Goal: Check status: Check status

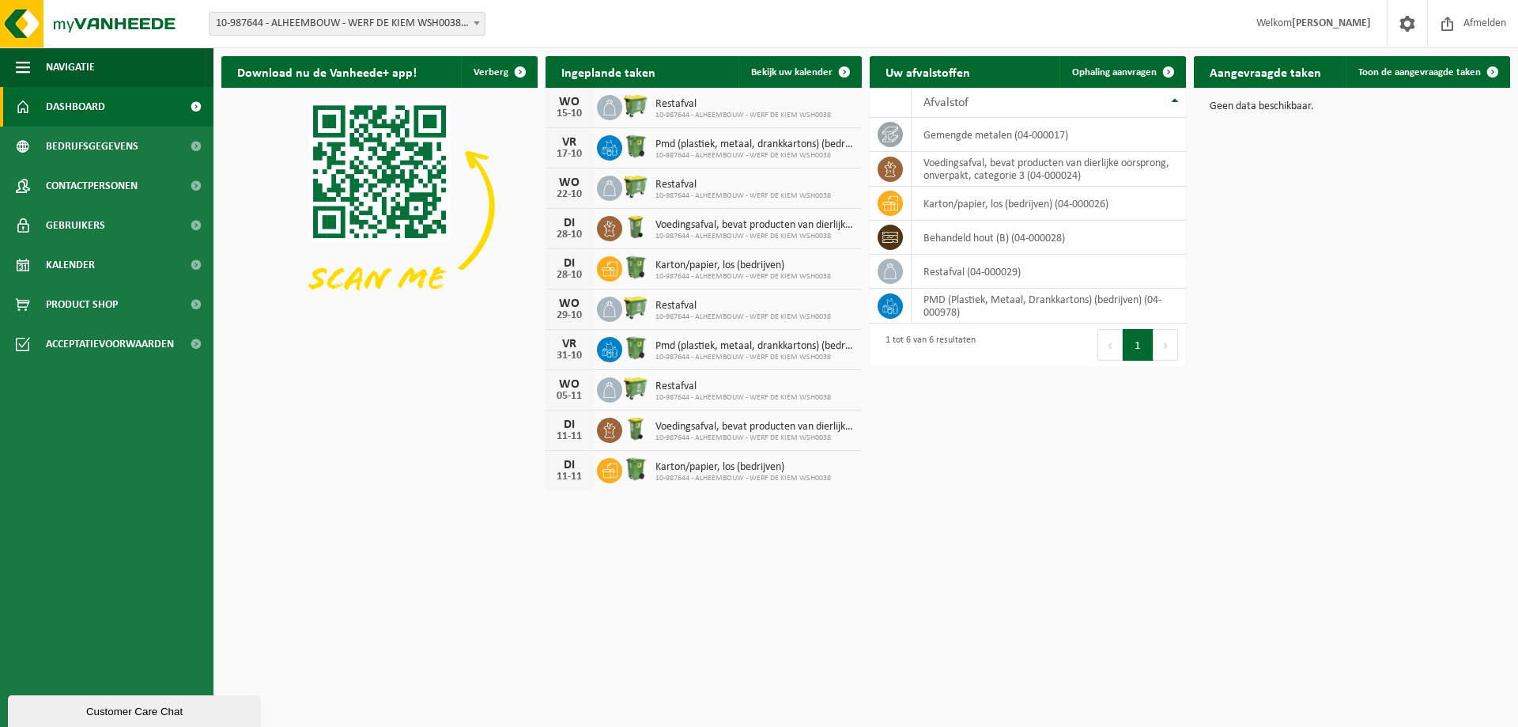
click at [577, 108] on div "15-10" at bounding box center [570, 113] width 32 height 11
click at [674, 104] on span "Restafval" at bounding box center [744, 104] width 176 height 13
click at [708, 112] on span "10-987644 - ALHEEMBOUW - WERF DE KIEM WSH0038" at bounding box center [744, 115] width 176 height 9
click at [129, 261] on link "Kalender" at bounding box center [107, 265] width 214 height 40
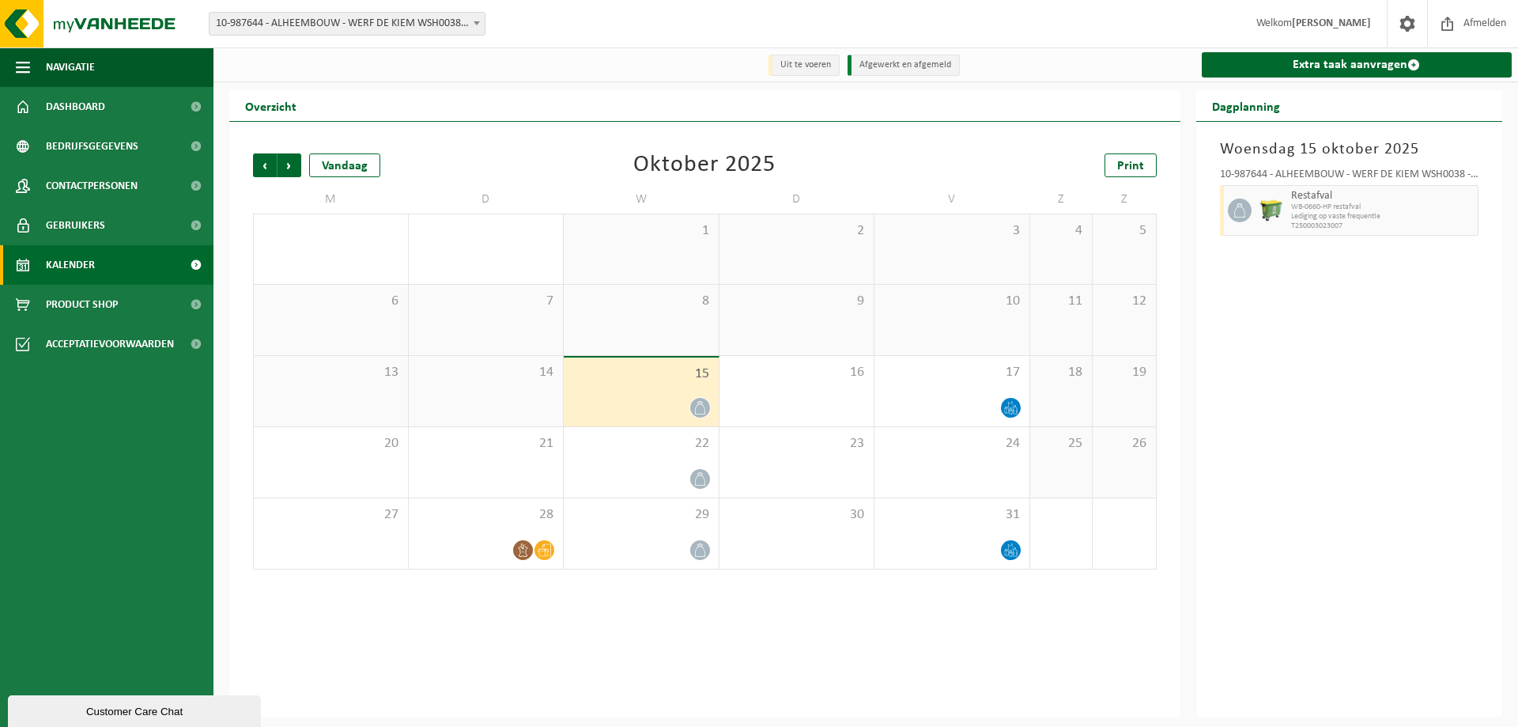
click at [697, 414] on icon at bounding box center [700, 407] width 13 height 13
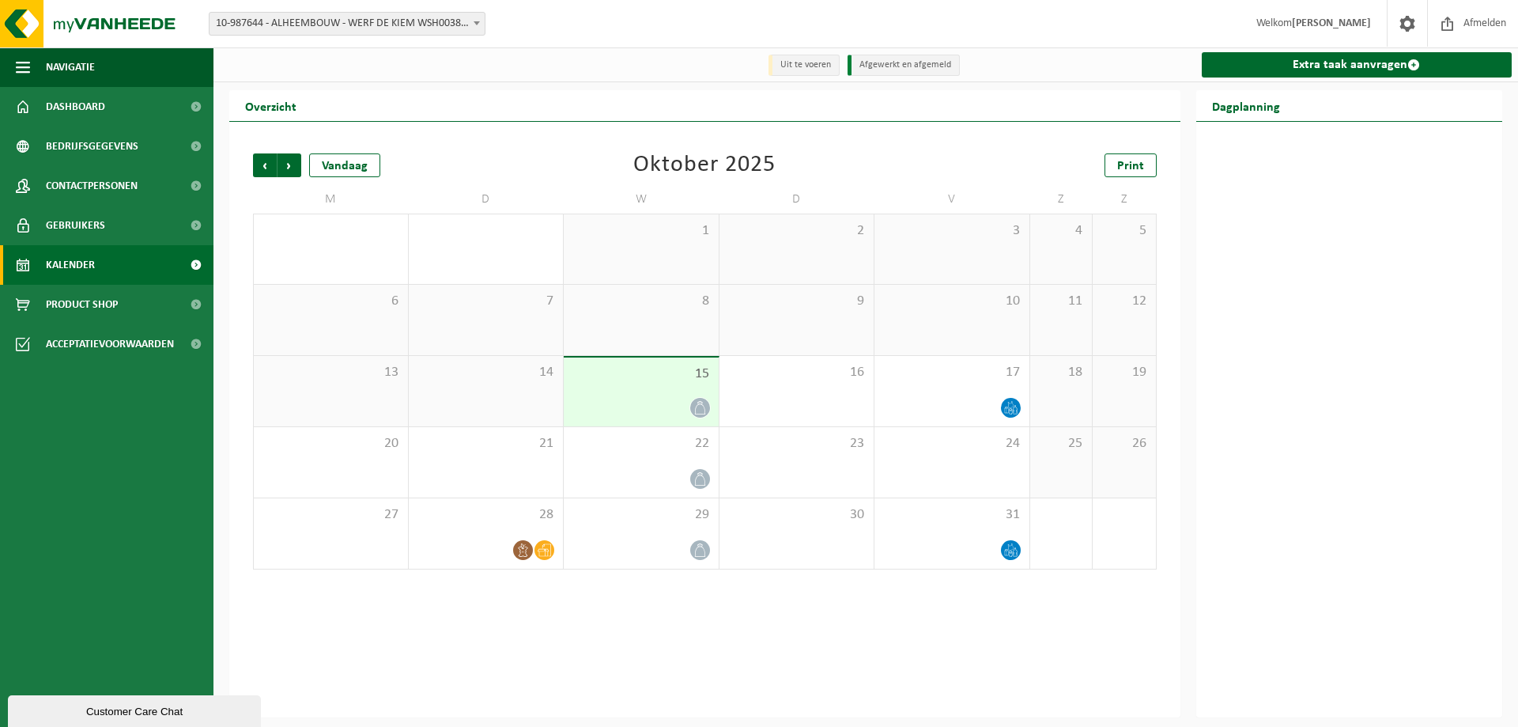
click at [695, 408] on icon at bounding box center [700, 407] width 13 height 13
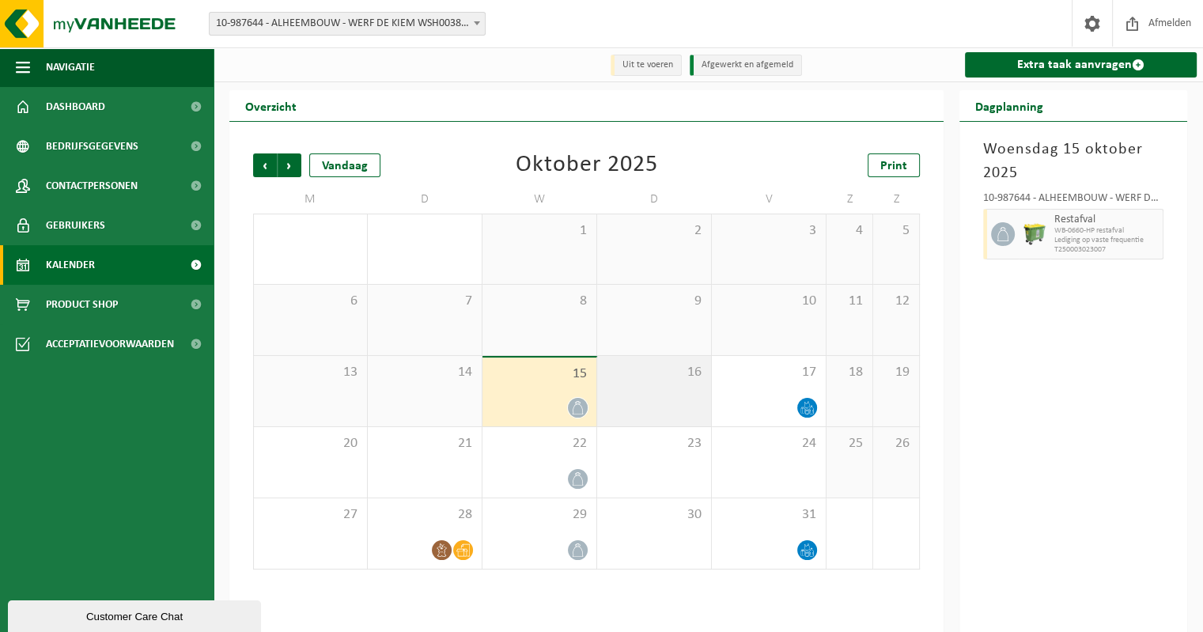
click at [633, 397] on div "16" at bounding box center [654, 391] width 114 height 70
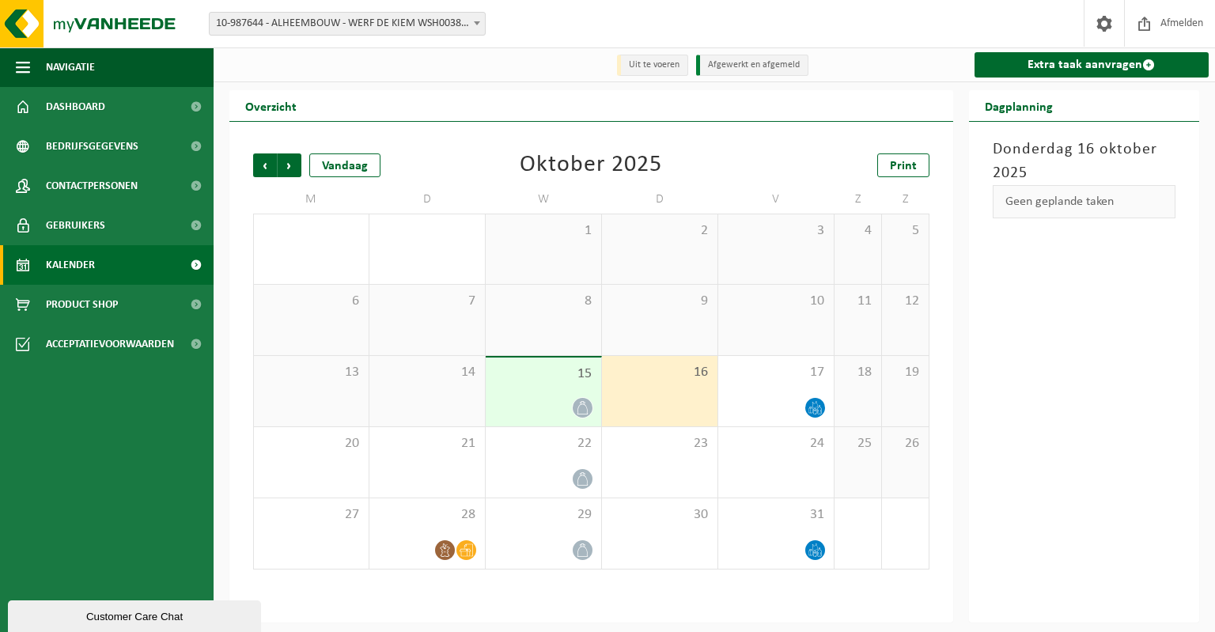
click at [558, 387] on div "15" at bounding box center [543, 391] width 115 height 69
